Goal: Information Seeking & Learning: Learn about a topic

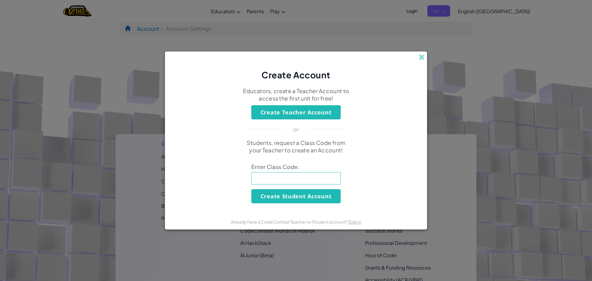
click at [421, 53] on div "Create Account" at bounding box center [296, 66] width 262 height 30
click at [421, 57] on span at bounding box center [421, 57] width 6 height 6
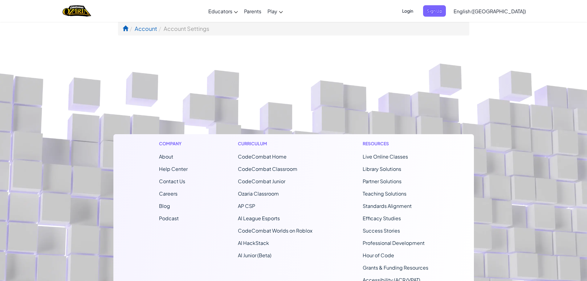
click at [417, 15] on span "Login" at bounding box center [408, 10] width 18 height 11
